Goal: Information Seeking & Learning: Learn about a topic

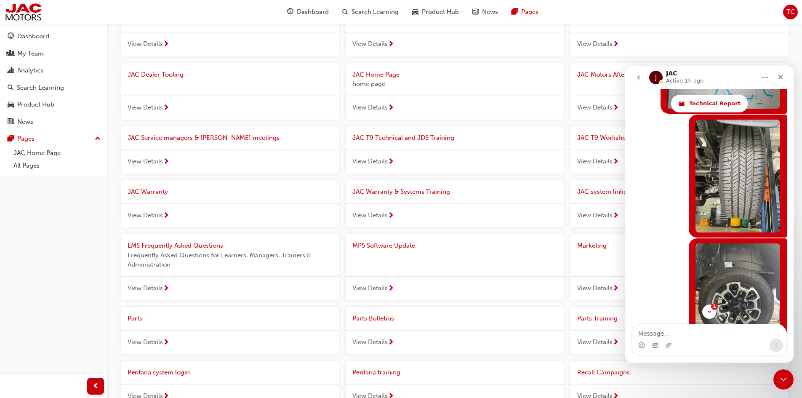
scroll to position [6236, 0]
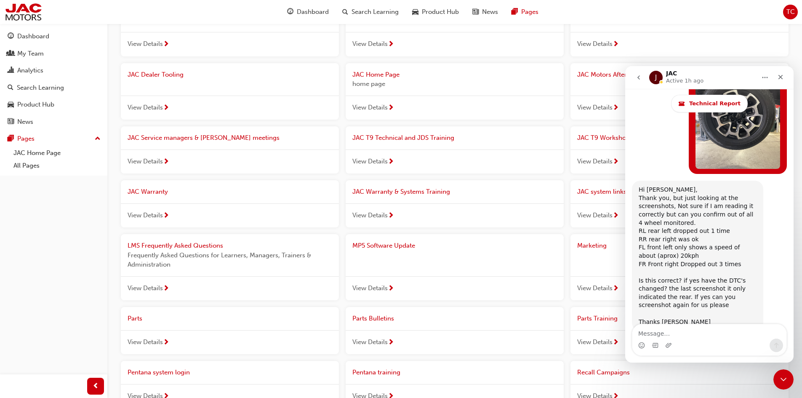
click at [637, 74] on icon "go back" at bounding box center [638, 77] width 7 height 7
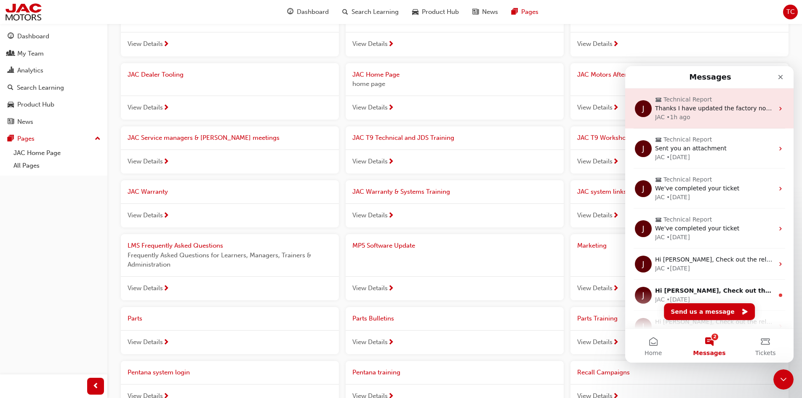
click at [703, 114] on div "JAC • 1h ago" at bounding box center [714, 117] width 119 height 9
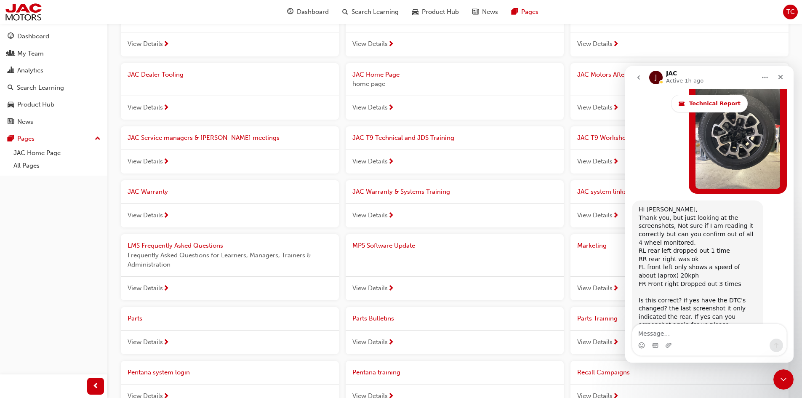
scroll to position [6222, 0]
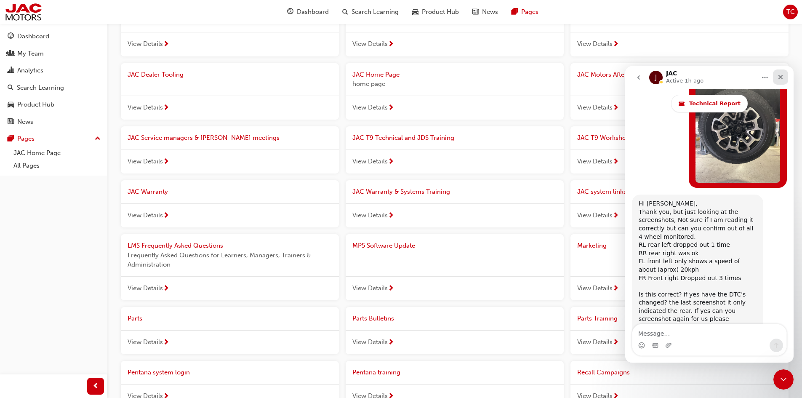
click at [781, 80] on icon "Close" at bounding box center [780, 77] width 7 height 7
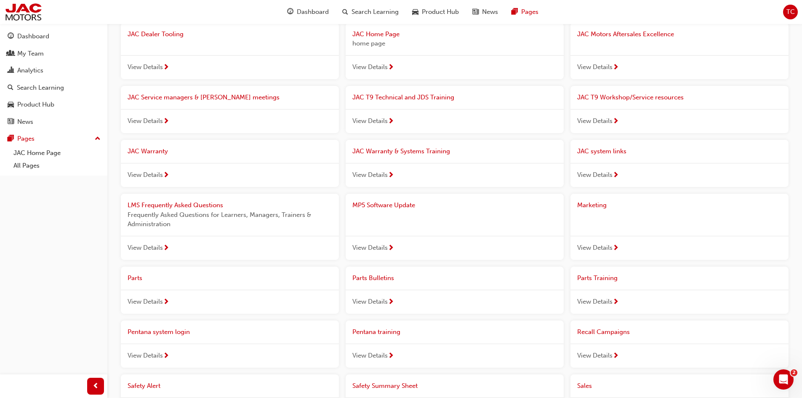
scroll to position [0, 0]
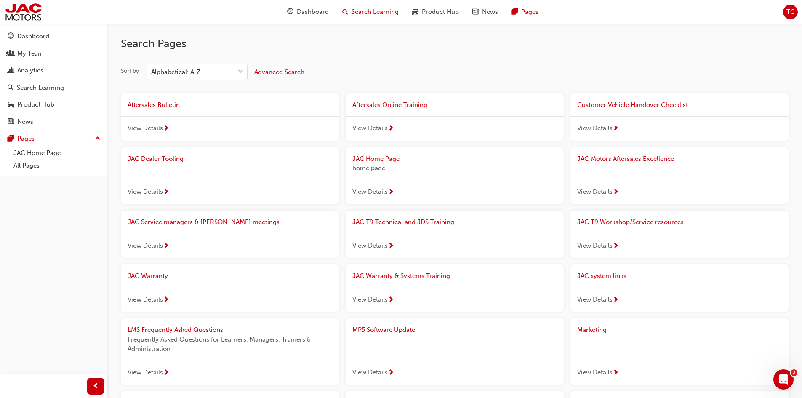
click at [383, 12] on span "Search Learning" at bounding box center [374, 12] width 47 height 10
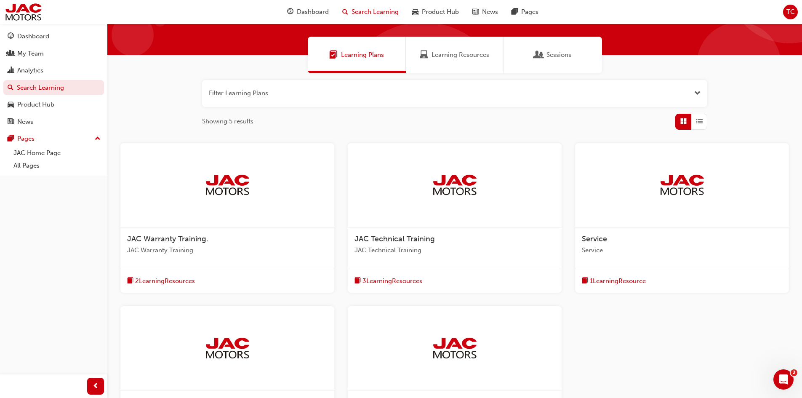
scroll to position [126, 0]
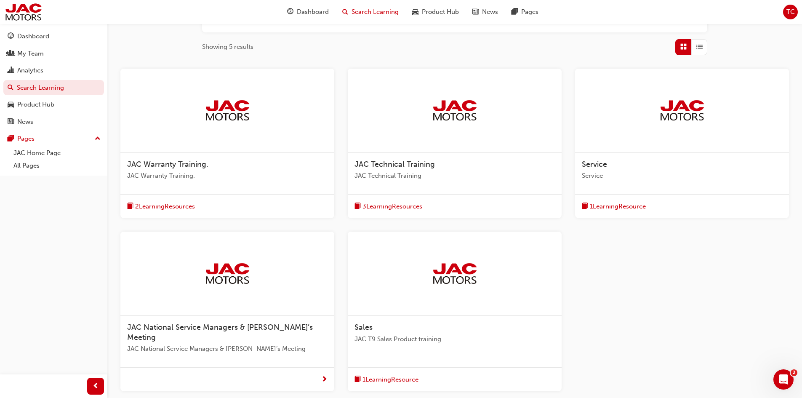
click at [492, 114] on div at bounding box center [455, 111] width 214 height 84
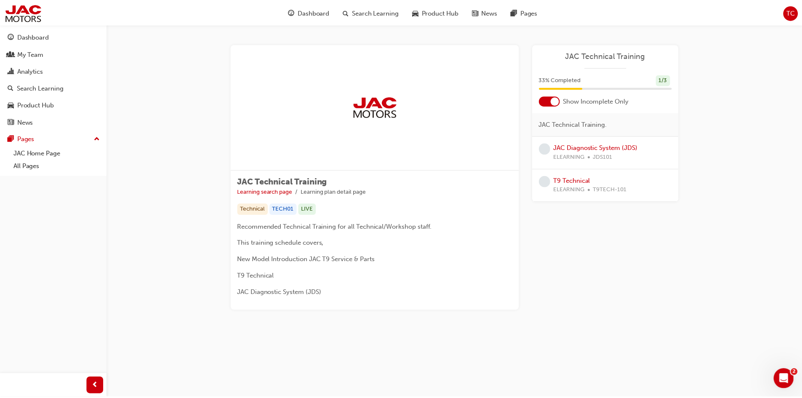
scroll to position [25, 0]
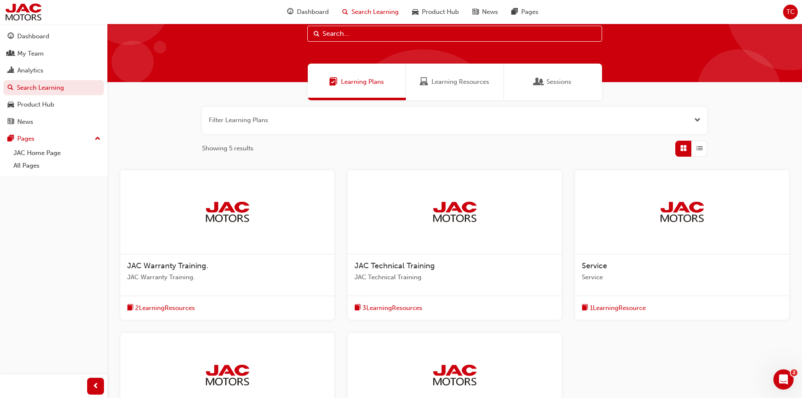
click at [704, 226] on div at bounding box center [682, 212] width 214 height 84
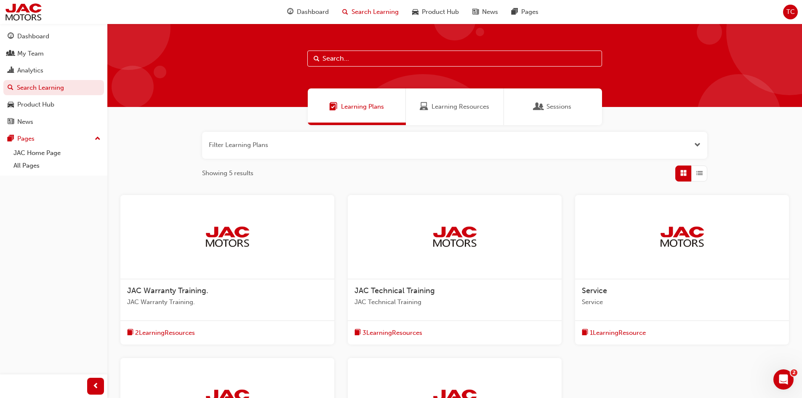
click at [241, 241] on img at bounding box center [227, 236] width 46 height 23
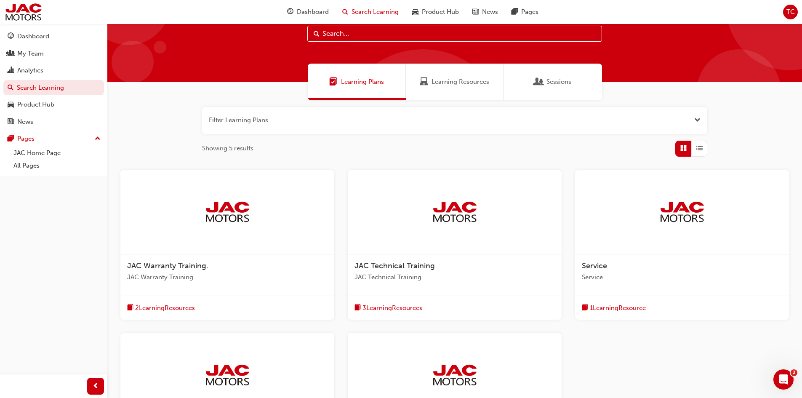
scroll to position [191, 0]
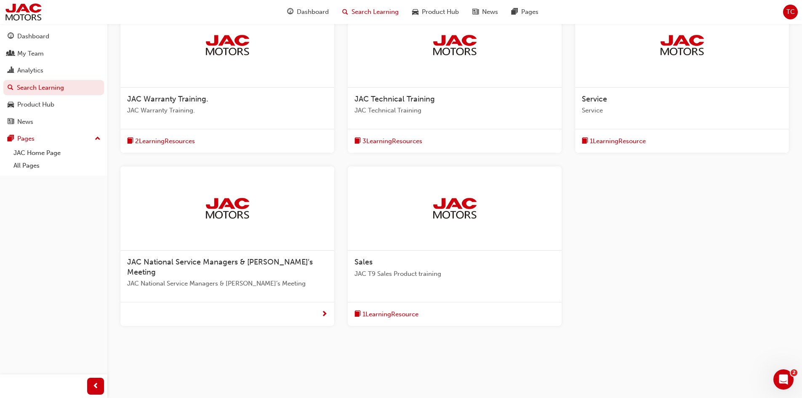
click at [282, 192] on div at bounding box center [227, 208] width 214 height 84
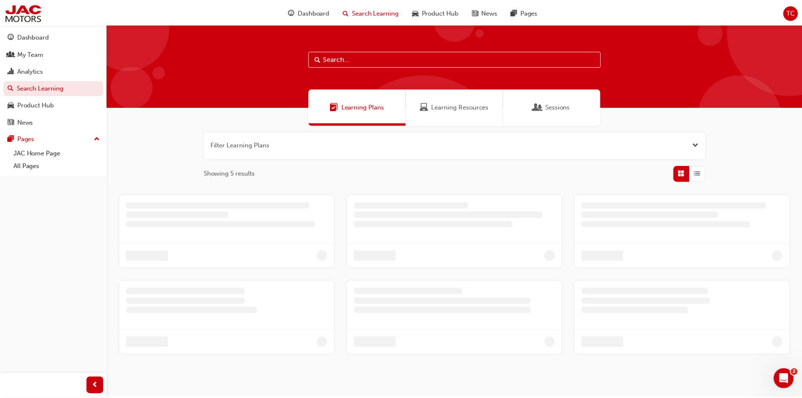
scroll to position [25, 0]
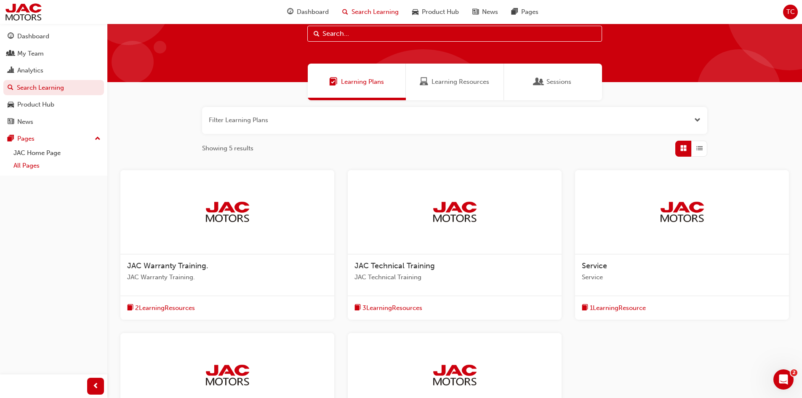
click at [24, 160] on link "All Pages" at bounding box center [57, 165] width 94 height 13
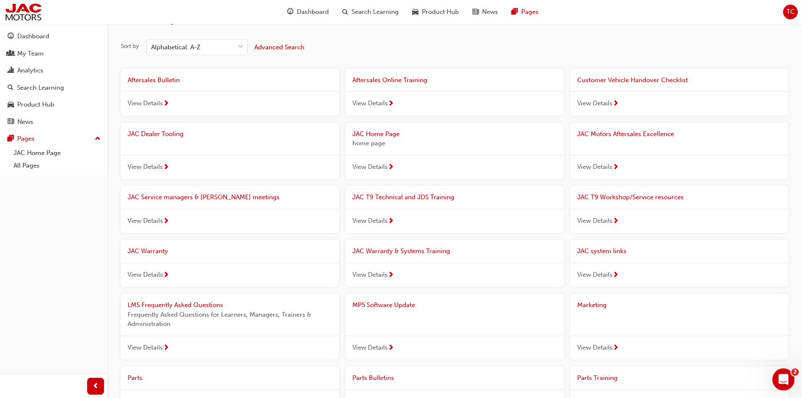
click at [780, 383] on div "Open Intercom Messenger" at bounding box center [782, 378] width 28 height 28
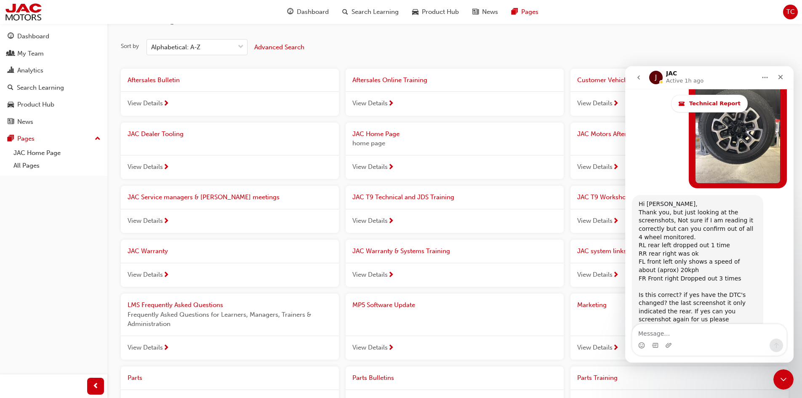
scroll to position [6222, 0]
